Goal: Task Accomplishment & Management: Complete application form

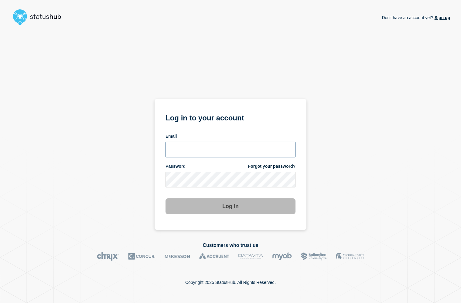
type input "amartinez@ksu.edu"
click at [248, 212] on button "Log in" at bounding box center [231, 207] width 130 height 16
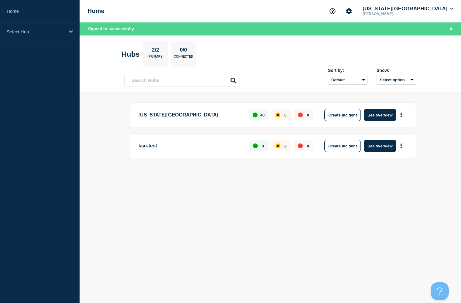
drag, startPoint x: 178, startPoint y: 210, endPoint x: 169, endPoint y: 184, distance: 26.8
click at [178, 207] on body "Home Select Hub Home [US_STATE][GEOGRAPHIC_DATA] [PERSON_NAME] Signed in succes…" at bounding box center [230, 151] width 461 height 303
click at [369, 112] on button "See overview" at bounding box center [380, 115] width 32 height 12
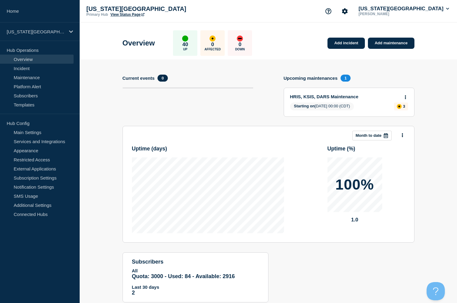
drag, startPoint x: 399, startPoint y: 44, endPoint x: 405, endPoint y: 81, distance: 37.3
click at [399, 44] on link "Add maintenance" at bounding box center [391, 43] width 46 height 11
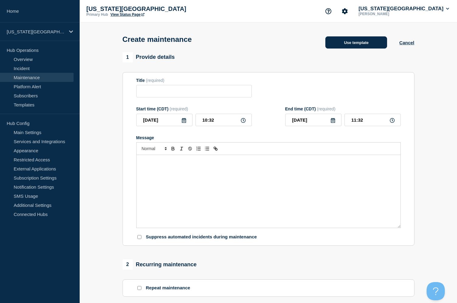
click at [351, 48] on button "Use template" at bounding box center [356, 42] width 62 height 12
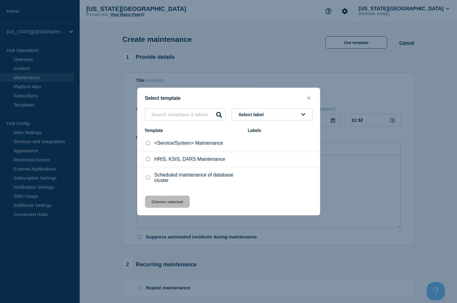
click at [147, 161] on input "HRIS, KSIS, DARS Maintenance checkbox" at bounding box center [148, 159] width 4 height 4
checkbox input "true"
click at [180, 201] on button "Choose selected" at bounding box center [167, 202] width 45 height 12
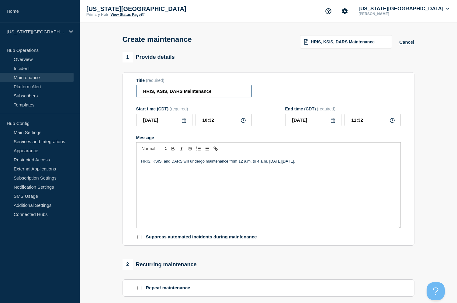
drag, startPoint x: 182, startPoint y: 93, endPoint x: 141, endPoint y: 91, distance: 41.4
click at [141, 91] on input "HRIS, KSIS, DARS Maintenance" at bounding box center [193, 91] width 115 height 12
type input "FIS Maintenance"
drag, startPoint x: 182, startPoint y: 163, endPoint x: 140, endPoint y: 159, distance: 42.7
click at [140, 159] on div "HRIS, KSIS, and DARS will undergo maintenance from 12 a.m. to 4 a.m. [DATE][DAT…" at bounding box center [268, 191] width 264 height 73
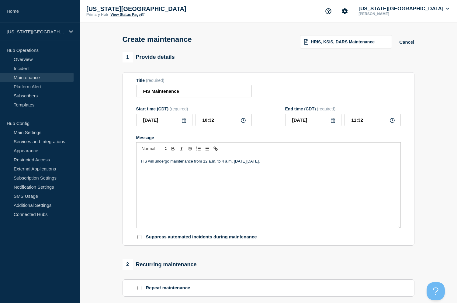
click at [295, 167] on div "FIS will undergo maintenance from 12 a.m. to 4 a.m. [DATE][DATE]." at bounding box center [268, 191] width 264 height 73
drag, startPoint x: 204, startPoint y: 164, endPoint x: 231, endPoint y: 163, distance: 26.1
click at [231, 163] on p "FIS will undergo maintenance from 12 a.m. to 4 a.m. [DATE][DATE]." at bounding box center [268, 161] width 255 height 5
click at [214, 163] on p "FIS will undergo maintenance from 12 a.m. to 4 a.m. [DATE][DATE]." at bounding box center [268, 161] width 255 height 5
drag, startPoint x: 203, startPoint y: 164, endPoint x: 232, endPoint y: 164, distance: 28.9
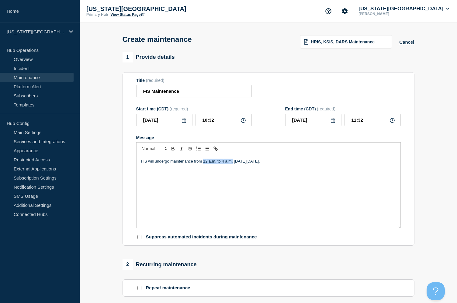
click at [232, 164] on p "FIS will undergo maintenance from 12 a.m. to 4 a.m. [DATE][DATE]." at bounding box center [268, 161] width 255 height 5
click at [204, 164] on p "FIS will undergo maintenance from 0pm and 6am. [DATE][DATE]." at bounding box center [268, 161] width 255 height 5
click at [336, 185] on div "FIS will undergo maintenance from 10pm and 6am. [DATE][DATE]." at bounding box center [268, 191] width 264 height 73
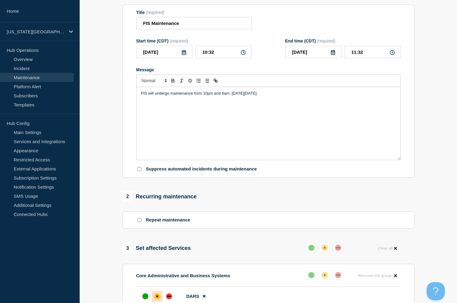
scroll to position [152, 0]
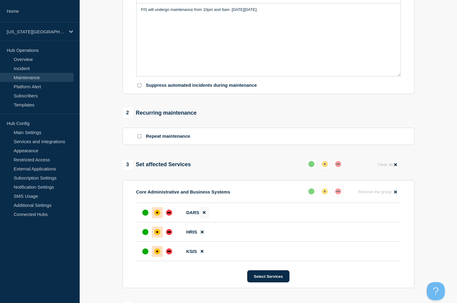
click at [207, 217] on button at bounding box center [204, 213] width 10 height 12
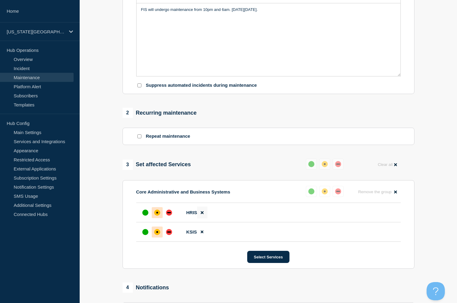
click at [205, 216] on button at bounding box center [202, 213] width 10 height 12
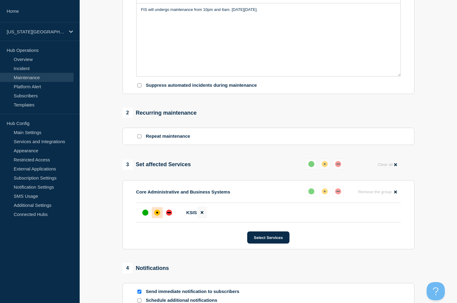
click at [203, 215] on button at bounding box center [202, 213] width 10 height 12
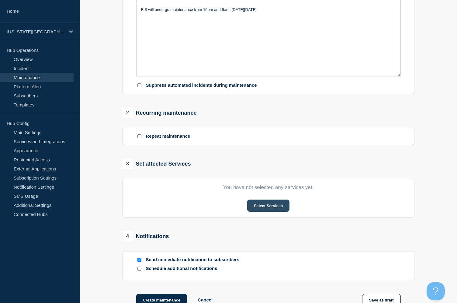
click at [269, 208] on button "Select Services" at bounding box center [268, 206] width 42 height 12
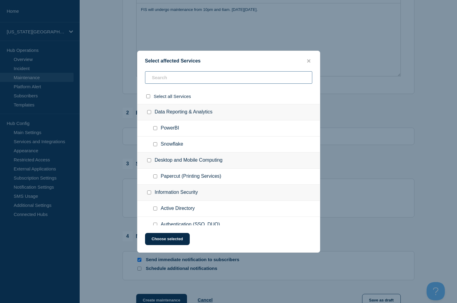
click at [216, 79] on input "text" at bounding box center [228, 77] width 167 height 12
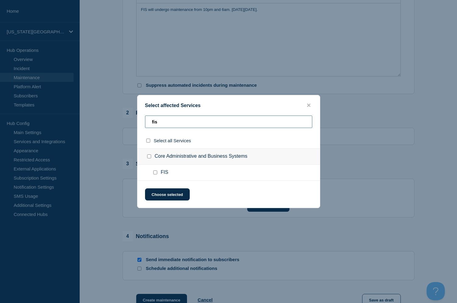
type input "fis"
click at [157, 173] on div at bounding box center [156, 173] width 9 height 6
click at [156, 174] on input "FIS checkbox" at bounding box center [155, 173] width 4 height 4
checkbox input "true"
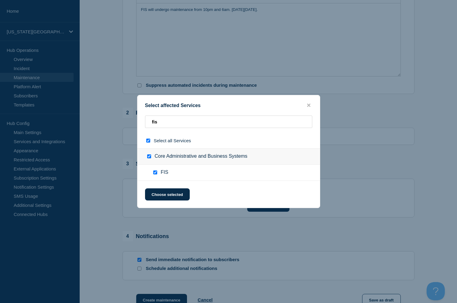
checkbox input "true"
click at [176, 200] on button "Choose selected" at bounding box center [167, 195] width 45 height 12
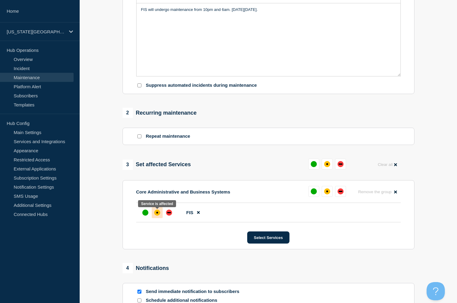
click at [157, 213] on div "affected" at bounding box center [157, 213] width 6 height 6
click at [166, 215] on div "down" at bounding box center [169, 213] width 6 height 6
click at [156, 214] on div "affected" at bounding box center [157, 213] width 6 height 6
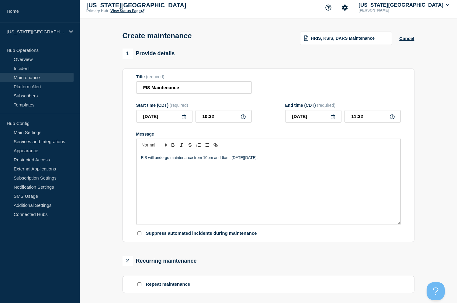
scroll to position [0, 0]
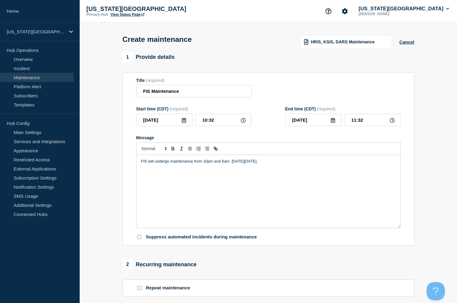
click at [306, 164] on p "FIS will undergo maintenance from 10pm and 6am. [DATE][DATE]." at bounding box center [268, 161] width 255 height 5
click at [292, 155] on div at bounding box center [268, 148] width 264 height 13
click at [313, 178] on div "FIS will undergo maintenance from 10pm and 6am. [DATE][DATE]." at bounding box center [268, 191] width 264 height 73
click at [407, 43] on button "Cancel" at bounding box center [406, 41] width 15 height 5
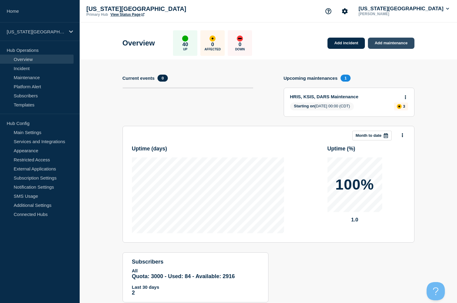
click at [394, 43] on link "Add maintenance" at bounding box center [391, 43] width 46 height 11
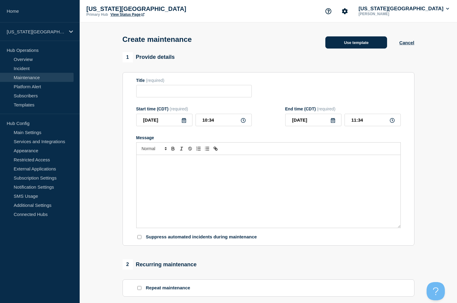
click at [348, 44] on button "Use template" at bounding box center [356, 42] width 62 height 12
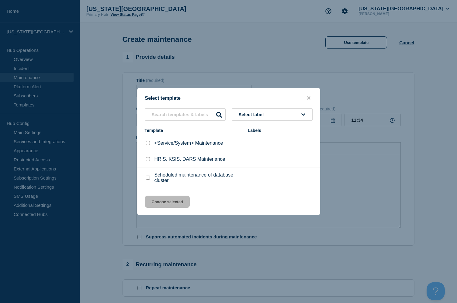
click at [201, 148] on li "<Service/System> Maintenance" at bounding box center [228, 143] width 182 height 16
click at [149, 145] on input "<Service/System> Maintenance checkbox" at bounding box center [148, 143] width 4 height 4
checkbox input "true"
click at [180, 204] on button "Choose selected" at bounding box center [167, 202] width 45 height 12
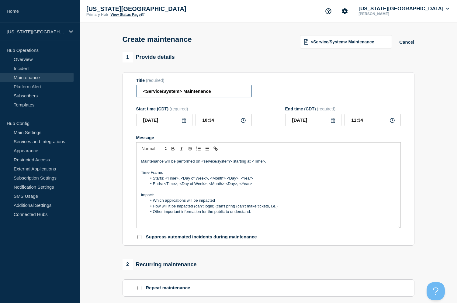
drag, startPoint x: 182, startPoint y: 92, endPoint x: 137, endPoint y: 92, distance: 45.3
click at [137, 92] on input "<Service/System> Maintenance" at bounding box center [193, 91] width 115 height 12
type input "FIS Maintenance"
click at [243, 122] on icon at bounding box center [243, 120] width 5 height 5
click at [236, 121] on input "10:34" at bounding box center [223, 120] width 56 height 12
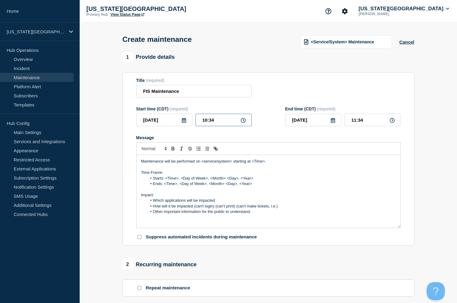
drag, startPoint x: 207, startPoint y: 122, endPoint x: 197, endPoint y: 121, distance: 11.0
click at [197, 121] on input "10:34" at bounding box center [223, 120] width 56 height 12
type input "22:34"
type input "23:34"
type input "22:00"
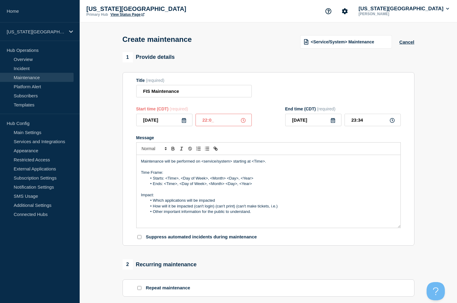
type input "23:00"
click at [313, 122] on input "[DATE]" at bounding box center [313, 120] width 56 height 12
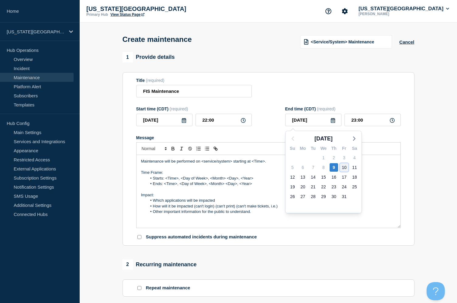
click at [342, 168] on div "10" at bounding box center [344, 167] width 9 height 9
type input "[DATE]"
click at [353, 122] on input "23:00" at bounding box center [372, 120] width 56 height 12
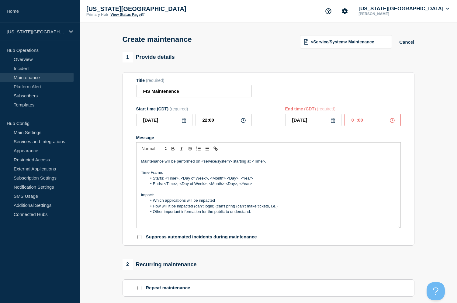
type input "06:00"
click at [347, 96] on div "Title (required) FIS Maintenance" at bounding box center [268, 88] width 264 height 20
drag, startPoint x: 201, startPoint y: 162, endPoint x: 231, endPoint y: 163, distance: 29.8
click at [231, 163] on p "Maintenance will be performed on <service/system> starting at <Time>." at bounding box center [268, 161] width 255 height 5
drag, startPoint x: 227, startPoint y: 162, endPoint x: 239, endPoint y: 161, distance: 12.8
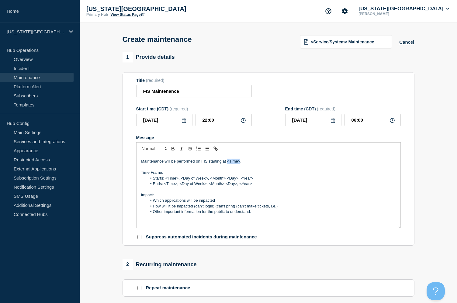
click at [239, 161] on p "Maintenance will be performed on FIS starting at <Time>." at bounding box center [268, 161] width 255 height 5
click at [165, 180] on li "Starts: <Time>, <Day of Week>, <Month> <Day>, <Year>" at bounding box center [271, 178] width 249 height 5
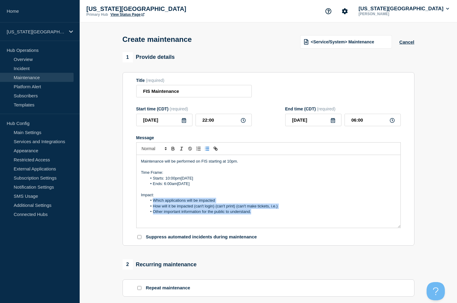
drag, startPoint x: 255, startPoint y: 214, endPoint x: 152, endPoint y: 203, distance: 103.0
click at [152, 203] on ol "Which applications will be impacted How will it be impacted (can't login) (can'…" at bounding box center [268, 206] width 255 height 17
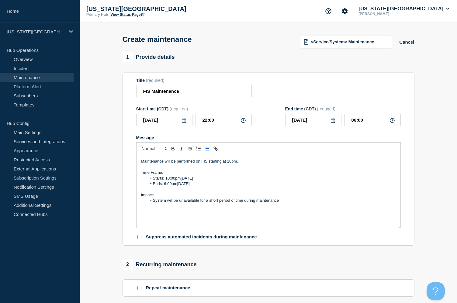
click at [309, 212] on div "Maintenance will be performed on FIS starting at 10pm. Time Frame: Starts: 10:0…" at bounding box center [268, 191] width 264 height 73
click at [263, 204] on li "System will be unavailable for a short period of time during maintenance." at bounding box center [271, 200] width 249 height 5
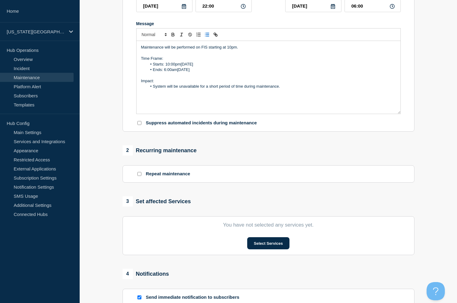
scroll to position [122, 0]
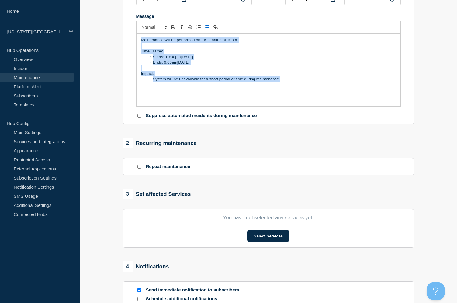
drag, startPoint x: 286, startPoint y: 88, endPoint x: 139, endPoint y: 40, distance: 154.6
click at [139, 40] on div "Maintenance will be performed on FIS starting at 10pm. Time Frame: Starts: 10:0…" at bounding box center [268, 70] width 264 height 73
copy div "Maintenance will be performed on FIS starting at 10pm. Time Frame: Starts: 10:0…"
click at [265, 242] on button "Select Services" at bounding box center [268, 236] width 42 height 12
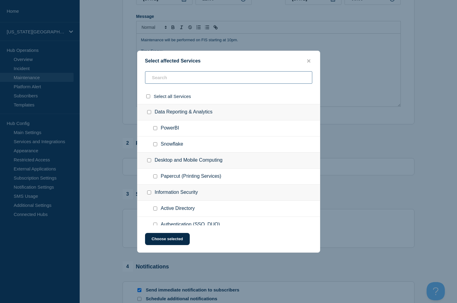
click at [188, 81] on input "text" at bounding box center [228, 77] width 167 height 12
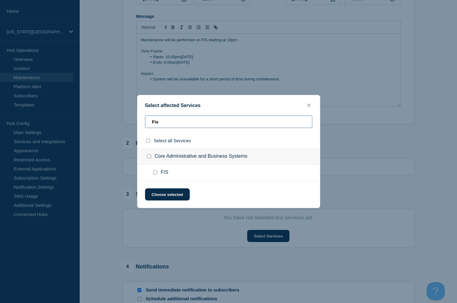
type input "Fis"
click at [157, 174] on div at bounding box center [156, 173] width 9 height 6
click at [153, 173] on input "FIS checkbox" at bounding box center [155, 173] width 4 height 4
checkbox input "true"
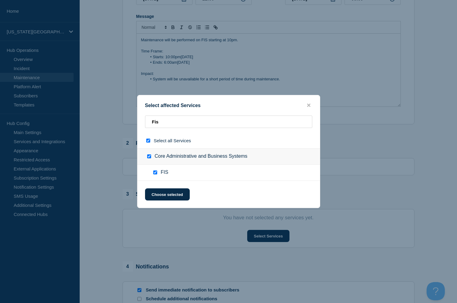
checkbox input "true"
click at [182, 199] on button "Choose selected" at bounding box center [167, 195] width 45 height 12
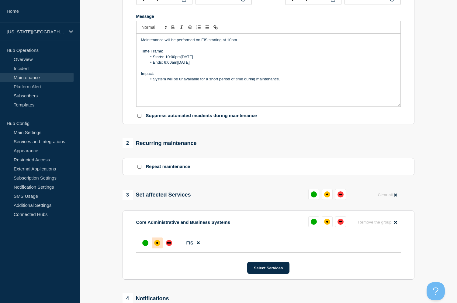
click at [157, 246] on div "affected" at bounding box center [157, 243] width 6 height 6
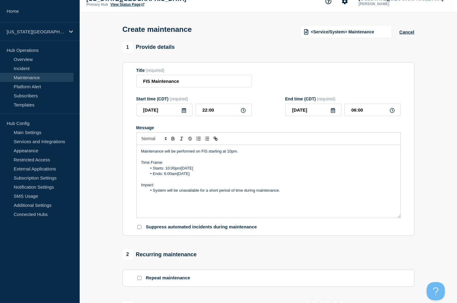
scroll to position [0, 0]
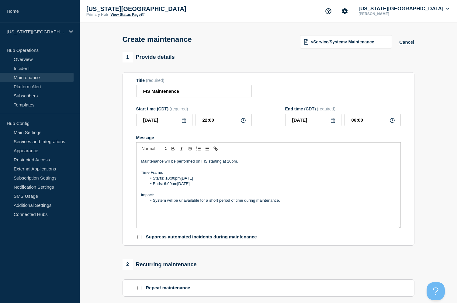
click at [234, 164] on p "Maintenance will be performed on FIS starting at 10pm." at bounding box center [268, 161] width 255 height 5
click at [219, 180] on li "Starts: 10:00pm[DATE]" at bounding box center [271, 178] width 249 height 5
drag, startPoint x: 211, startPoint y: 187, endPoint x: 287, endPoint y: 242, distance: 94.3
click at [212, 187] on li "Ends: 6:00am[DATE]" at bounding box center [271, 183] width 249 height 5
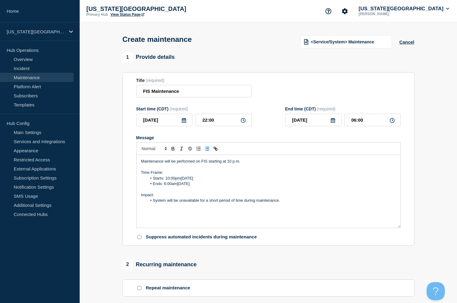
click at [298, 178] on li "Starts: 10:00pm[DATE]" at bounding box center [271, 178] width 249 height 5
click at [177, 180] on li "Starts: 10:00pm[DATE]" at bounding box center [271, 178] width 249 height 5
click at [255, 204] on li "System will be unavailable for a short period of time during maintenance." at bounding box center [271, 200] width 249 height 5
drag, startPoint x: 314, startPoint y: 193, endPoint x: 197, endPoint y: 202, distance: 117.6
click at [197, 202] on div "Maintenance will be performed on FIS starting at 10 p.m. Time Frame: Starts: 10…" at bounding box center [268, 191] width 264 height 73
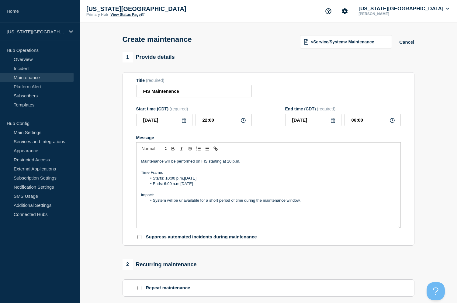
click at [365, 209] on div "Maintenance will be performed on FIS starting at 10 p.m. Time Frame: Starts: 10…" at bounding box center [268, 191] width 264 height 73
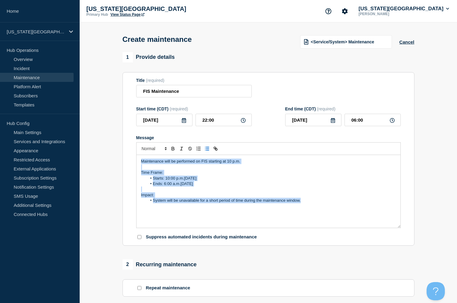
drag, startPoint x: 270, startPoint y: 208, endPoint x: 135, endPoint y: 163, distance: 142.3
click at [135, 163] on section "Title (required) FIS Maintenance Start time (CDT) (required) [DATE] 22:00 End t…" at bounding box center [268, 159] width 292 height 174
copy div "Maintenance will be performed on FIS starting at 10 p.m. Time Frame: Starts: 10…"
click at [299, 190] on p "Message" at bounding box center [268, 189] width 255 height 5
click at [248, 183] on li "Ends: 6:00 a.m.[DATE]" at bounding box center [271, 183] width 249 height 5
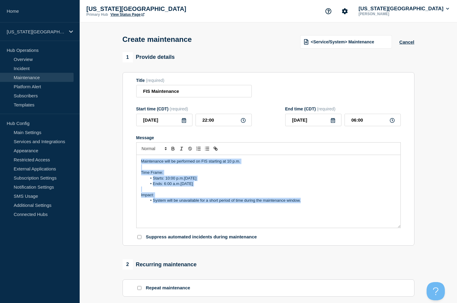
click at [194, 181] on li "Starts: 10:00 p.m.[DATE]" at bounding box center [271, 178] width 249 height 5
click at [250, 181] on li "Starts: 10:00 p.m.[DATE]" at bounding box center [271, 178] width 249 height 5
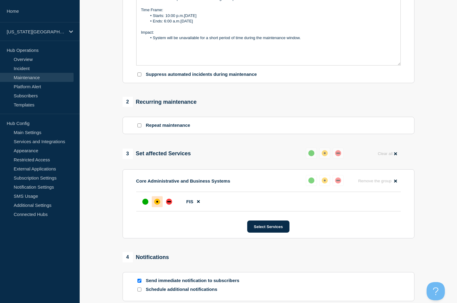
scroll to position [243, 0]
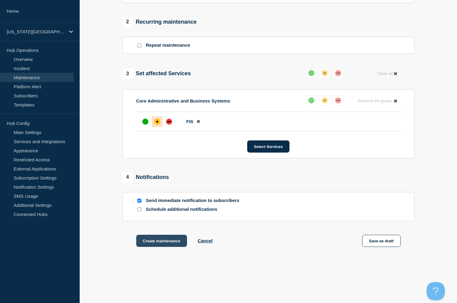
click at [166, 245] on button "Create maintenance" at bounding box center [161, 241] width 51 height 12
